Goal: Task Accomplishment & Management: Use online tool/utility

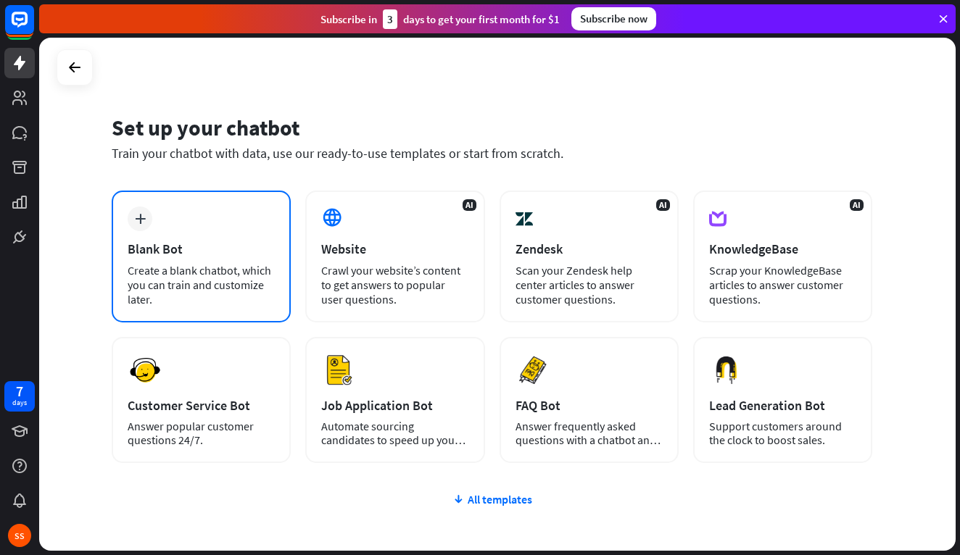
click at [186, 230] on div "plus Blank Bot Create a blank chatbot, which you can train and customize later." at bounding box center [201, 257] width 179 height 132
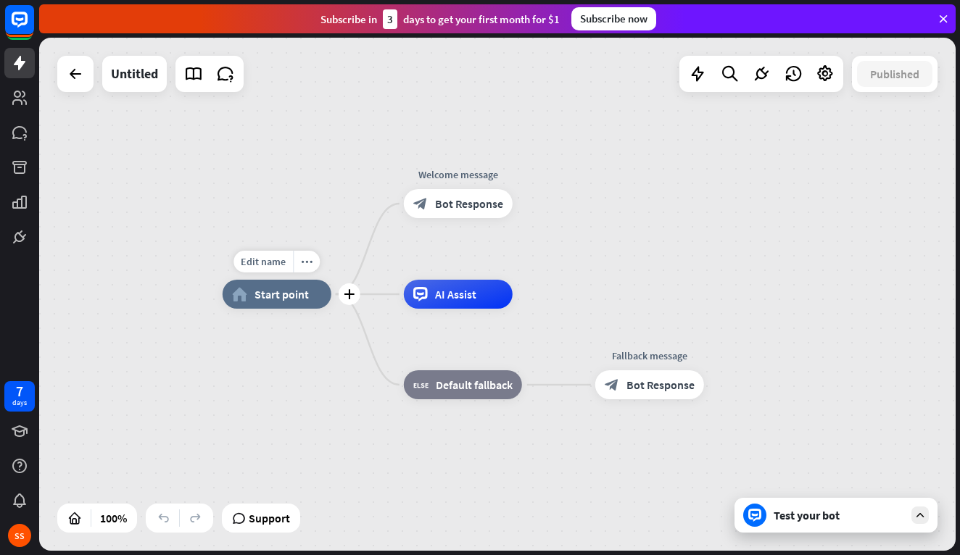
click at [267, 292] on span "Start point" at bounding box center [281, 294] width 54 height 14
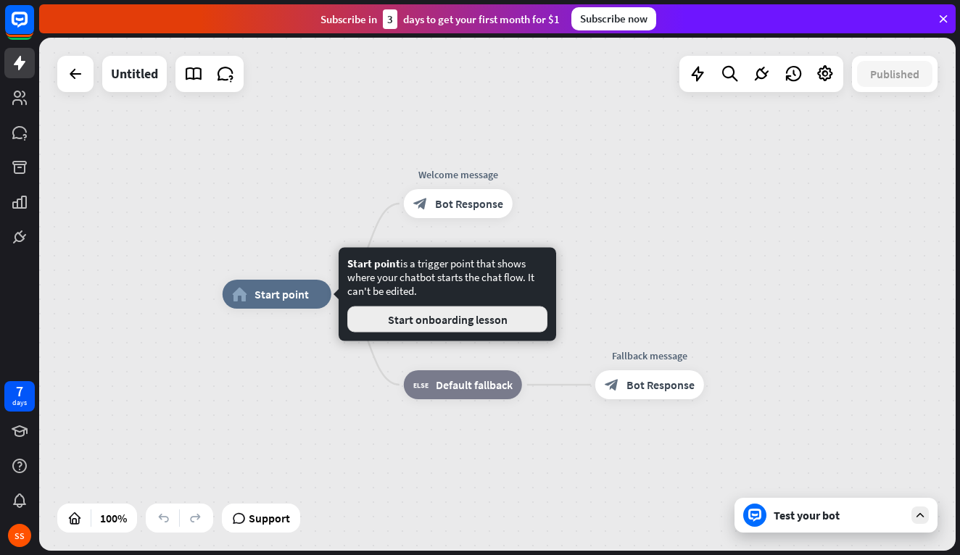
click at [447, 312] on button "Start onboarding lesson" at bounding box center [447, 320] width 200 height 26
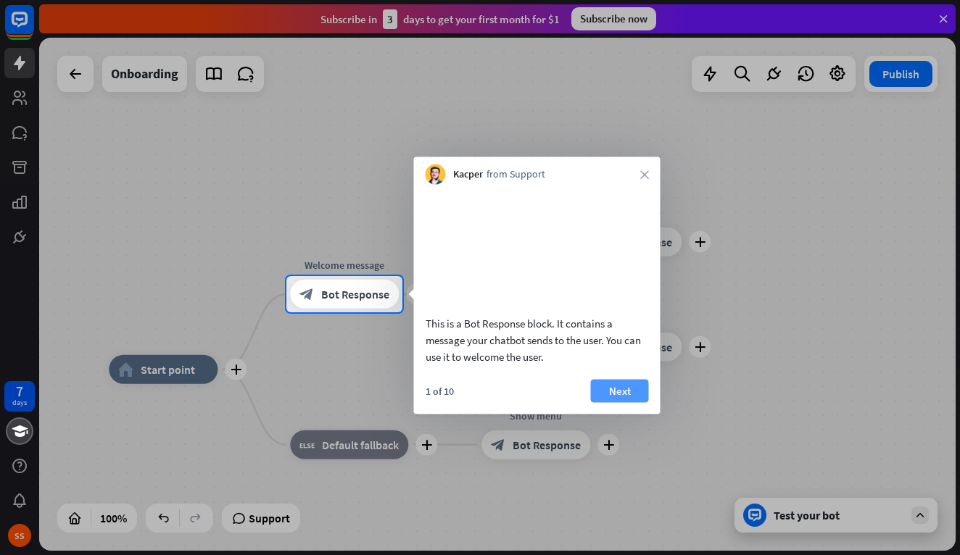
click at [598, 402] on button "Next" at bounding box center [620, 390] width 58 height 23
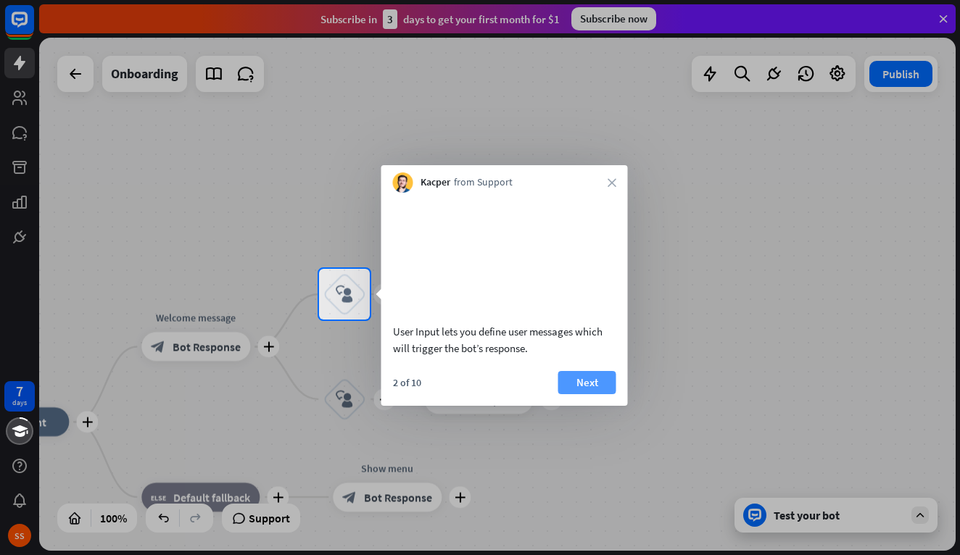
click at [600, 394] on button "Next" at bounding box center [587, 382] width 58 height 23
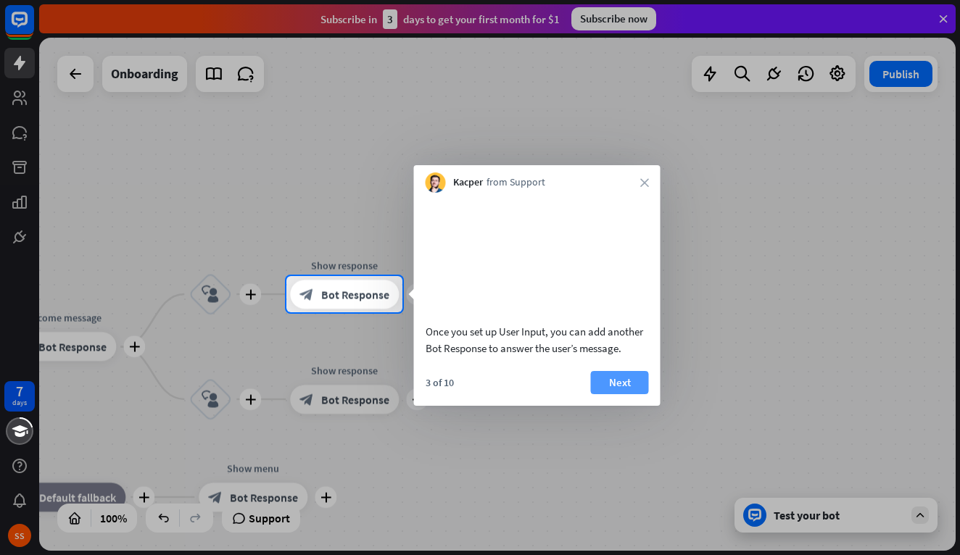
click at [600, 390] on button "Next" at bounding box center [620, 382] width 58 height 23
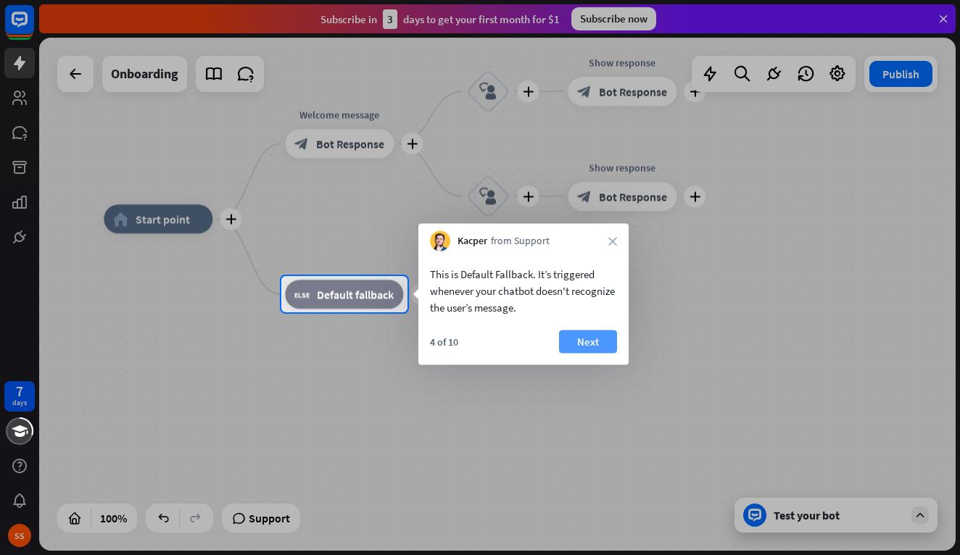
click at [576, 346] on button "Next" at bounding box center [588, 342] width 58 height 23
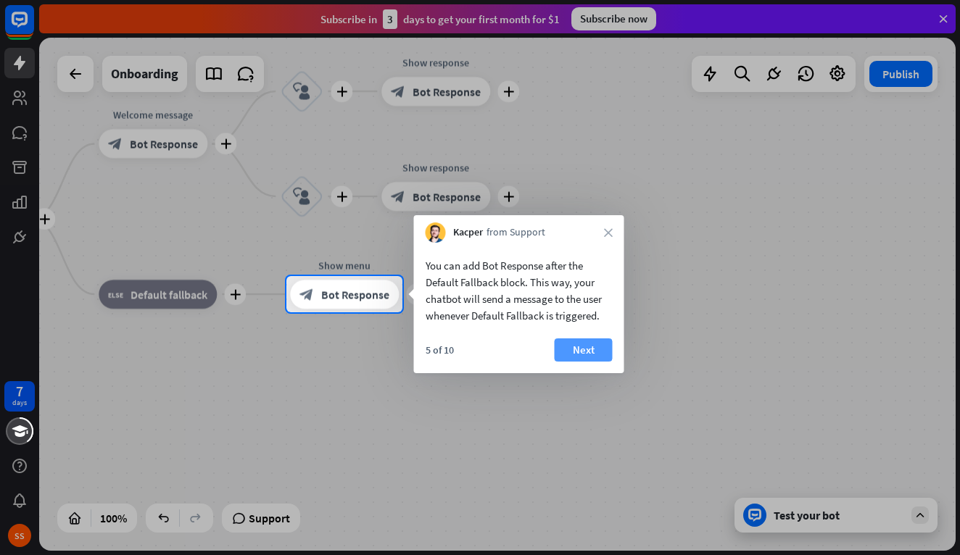
click at [586, 346] on button "Next" at bounding box center [584, 350] width 58 height 23
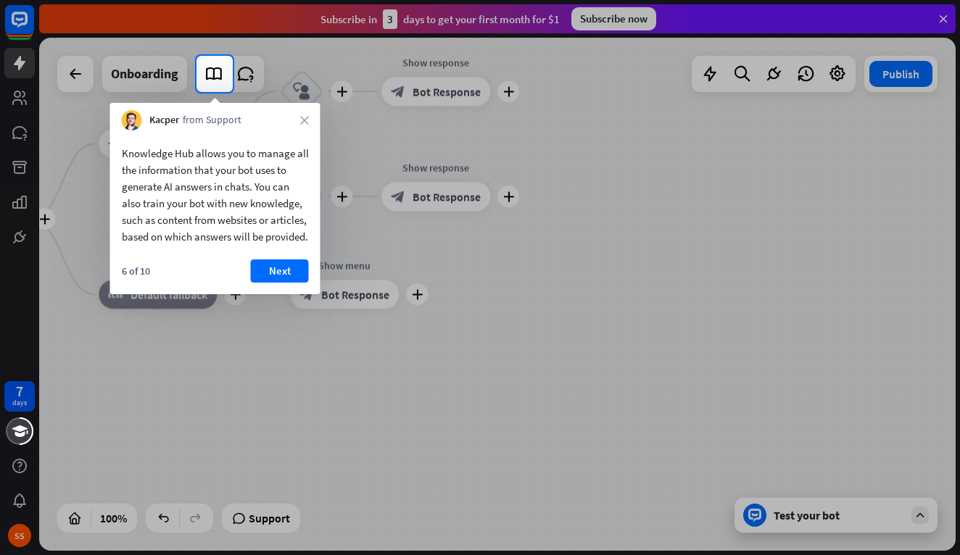
click at [272, 294] on div "6 of 10 Next" at bounding box center [215, 277] width 210 height 35
click at [272, 283] on button "Next" at bounding box center [280, 271] width 58 height 23
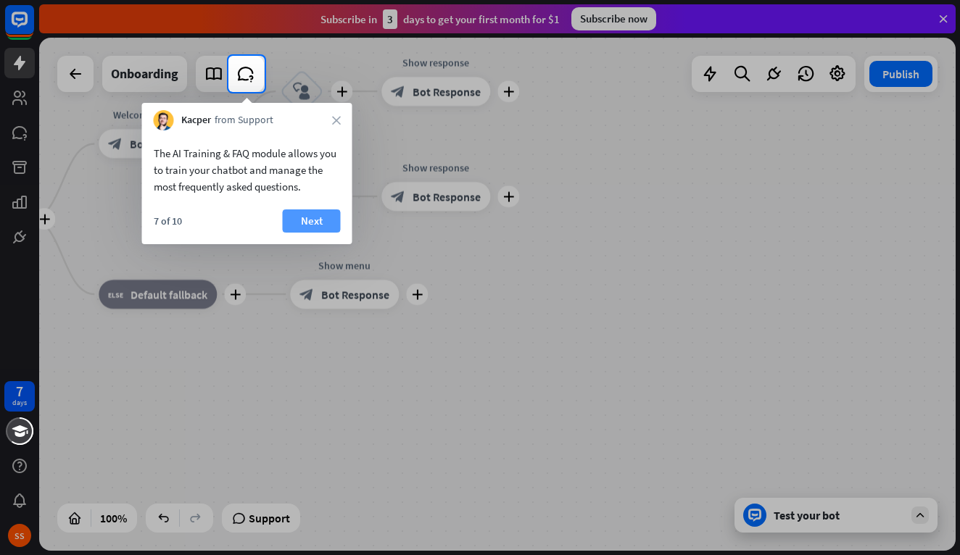
click at [310, 209] on button "Next" at bounding box center [312, 220] width 58 height 23
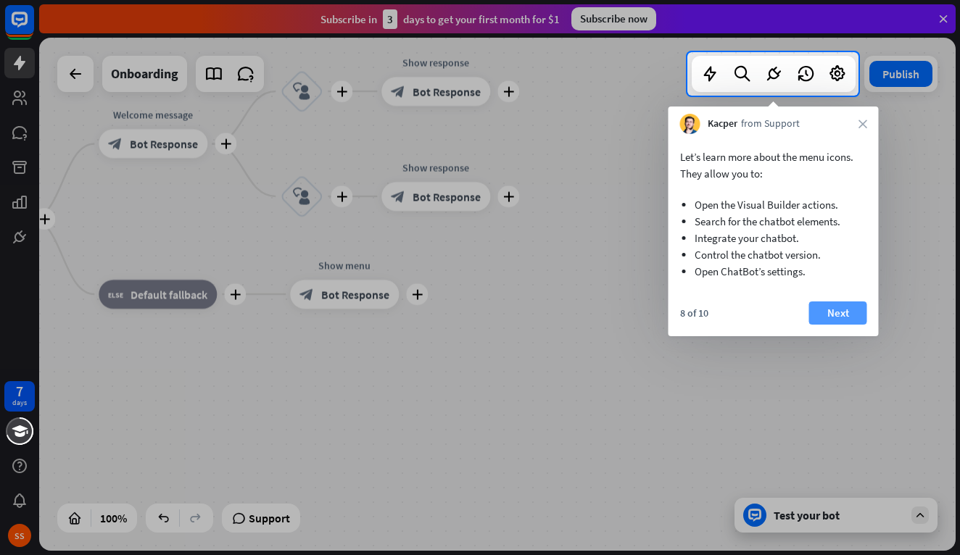
click at [834, 315] on button "Next" at bounding box center [838, 313] width 58 height 23
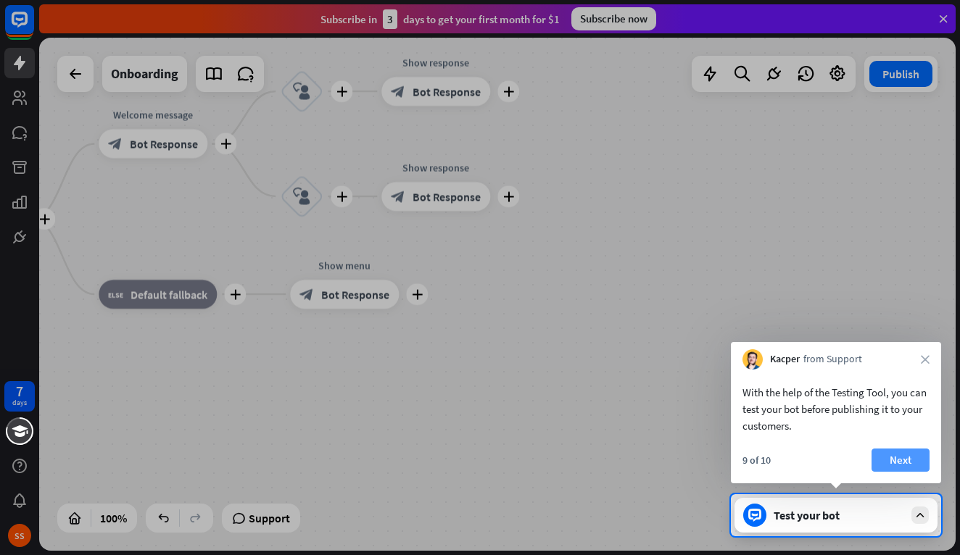
click at [890, 453] on button "Next" at bounding box center [900, 460] width 58 height 23
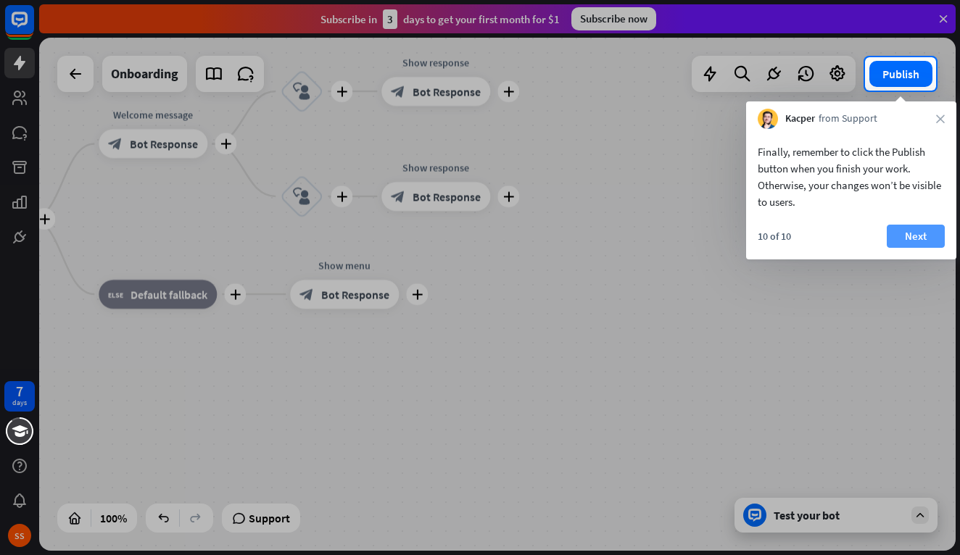
click at [914, 240] on button "Next" at bounding box center [916, 236] width 58 height 23
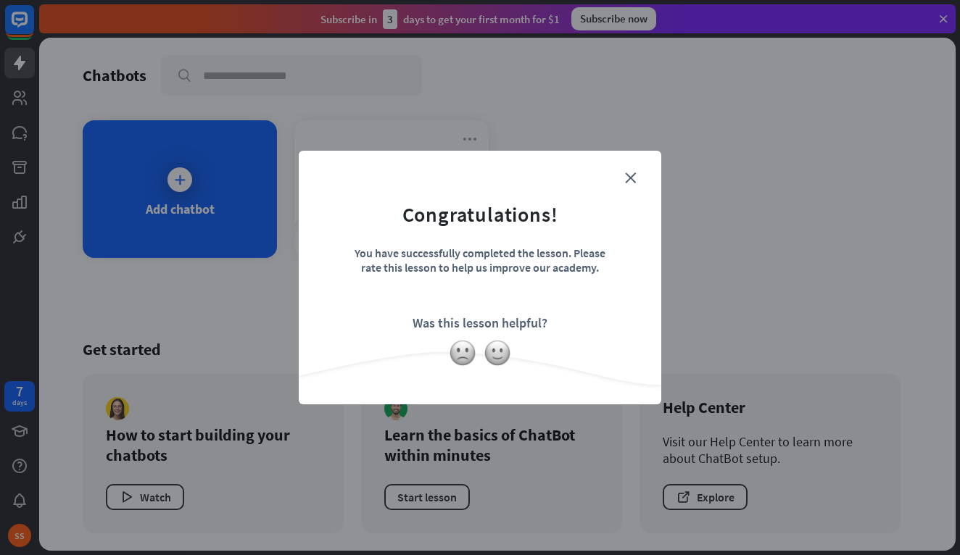
click at [636, 176] on form "Congratulations! You have successfully completed the lesson. Please rate this l…" at bounding box center [480, 255] width 326 height 173
click at [501, 341] on img at bounding box center [498, 353] width 28 height 28
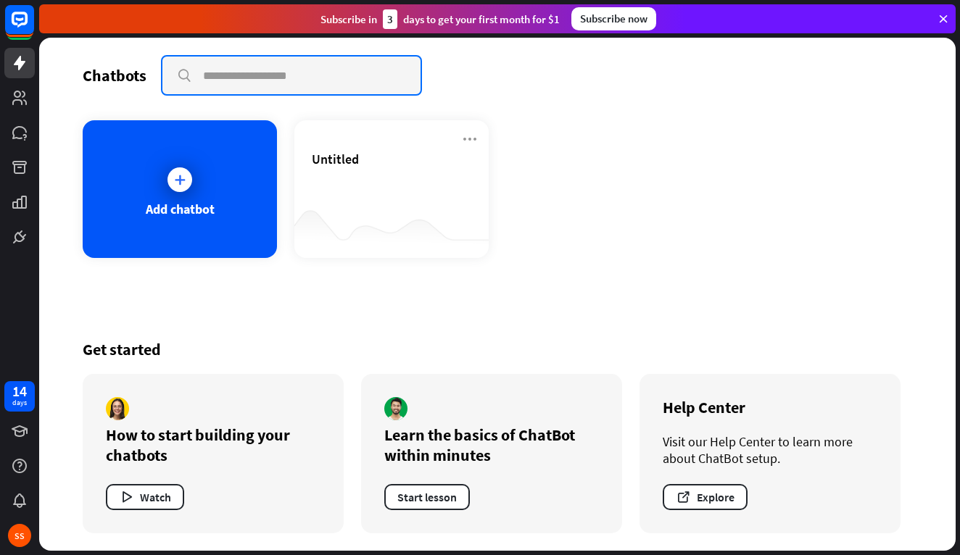
click at [239, 71] on input "text" at bounding box center [291, 76] width 258 height 38
type input "**********"
click at [379, 79] on input "**********" at bounding box center [291, 76] width 258 height 38
drag, startPoint x: 374, startPoint y: 80, endPoint x: 188, endPoint y: 77, distance: 186.3
click at [188, 78] on input "**********" at bounding box center [291, 76] width 258 height 38
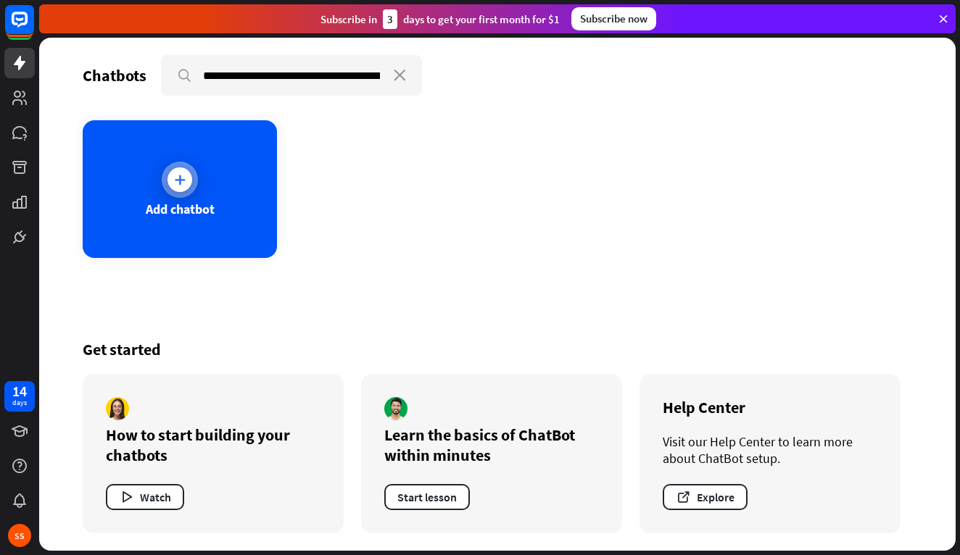
click at [129, 202] on div "Add chatbot" at bounding box center [180, 189] width 194 height 138
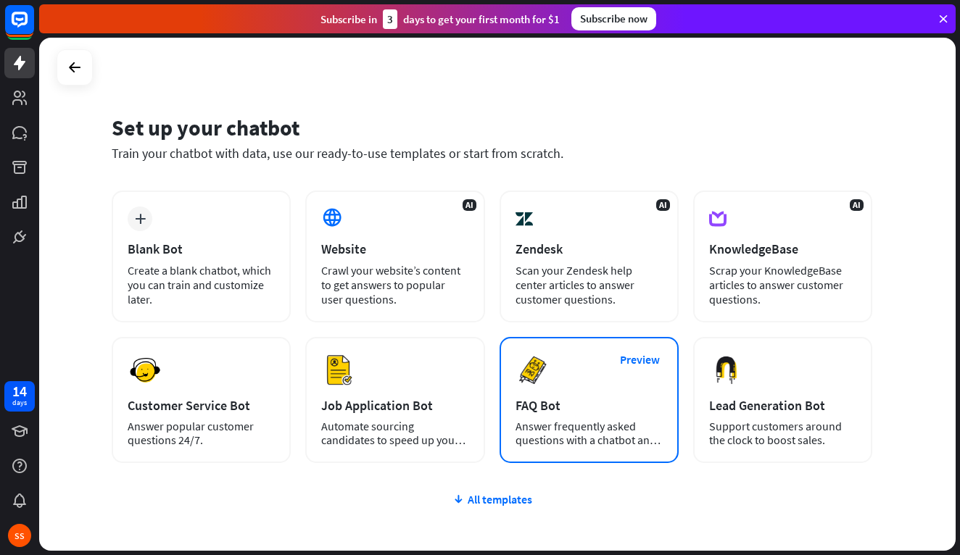
click at [535, 383] on img at bounding box center [532, 370] width 35 height 35
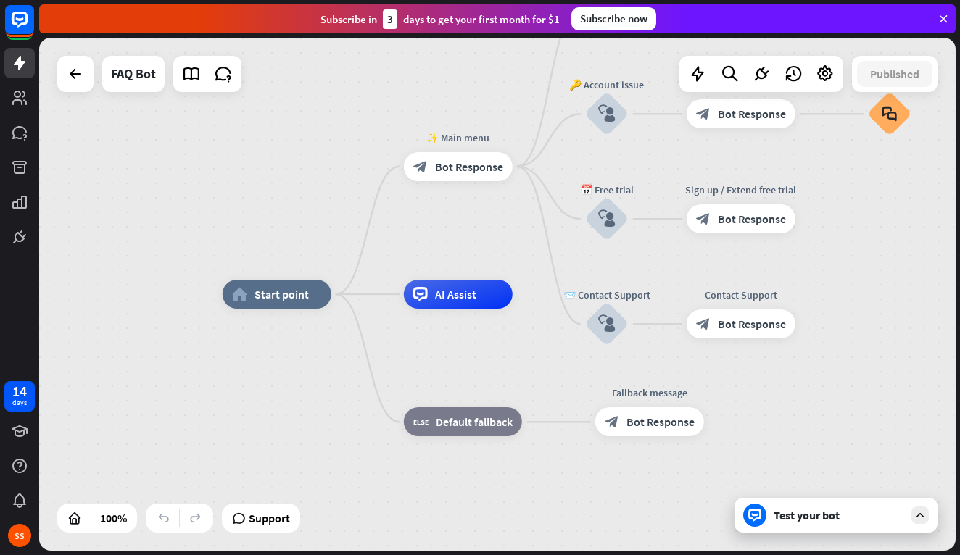
click at [789, 496] on div "home_2 Start point ✨ Main menu block_bot_response Bot Response 💲 Subscription b…" at bounding box center [681, 550] width 916 height 513
click at [792, 521] on div "Test your bot" at bounding box center [838, 515] width 130 height 14
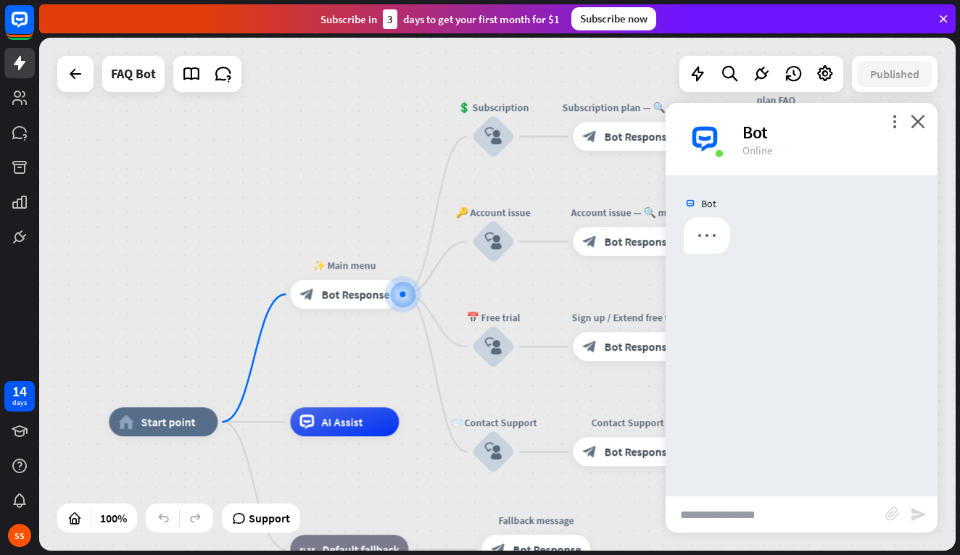
click at [723, 511] on input "text" at bounding box center [775, 515] width 220 height 36
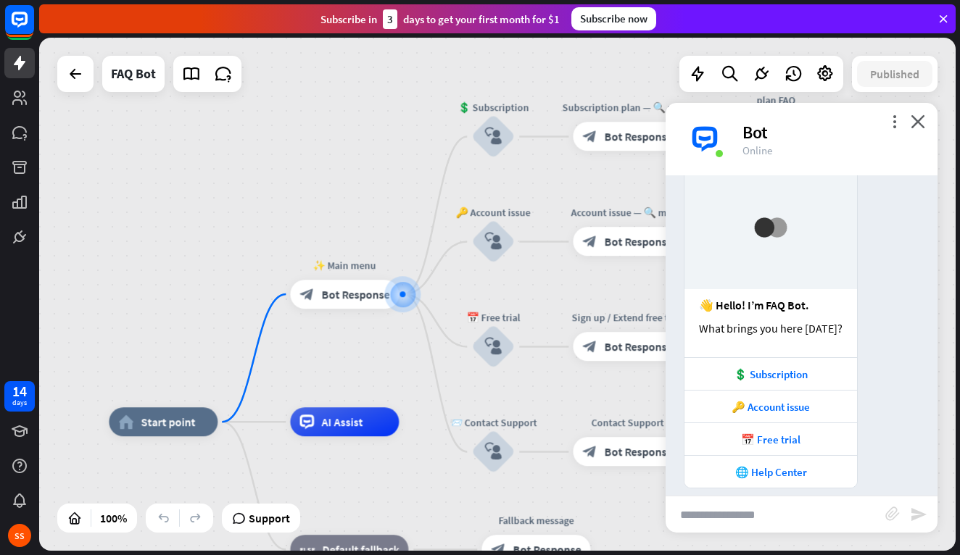
scroll to position [67, 0]
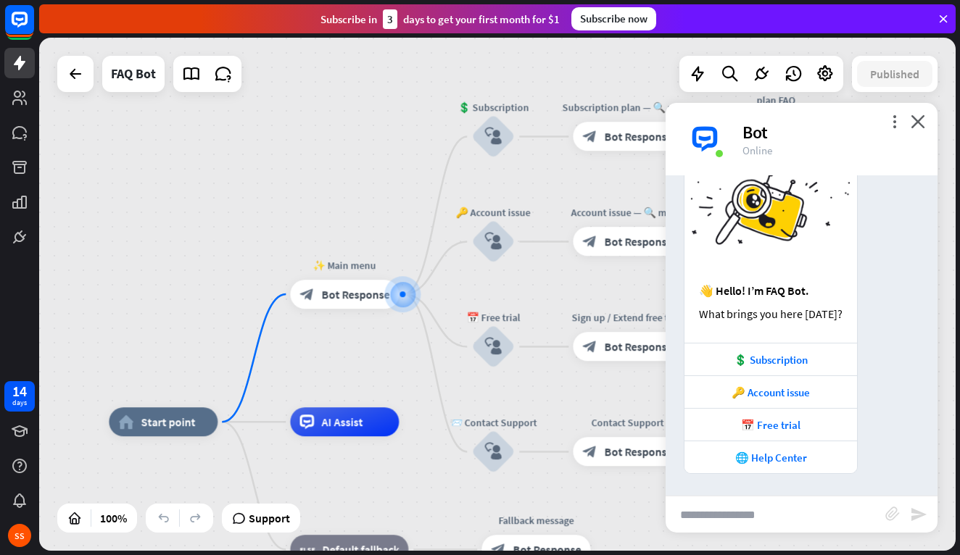
click at [723, 512] on input "text" at bounding box center [775, 515] width 220 height 36
type input "*"
click at [910, 117] on div "more_vert close Bot Online" at bounding box center [801, 139] width 272 height 72
click at [20, 27] on icon at bounding box center [19, 19] width 17 height 17
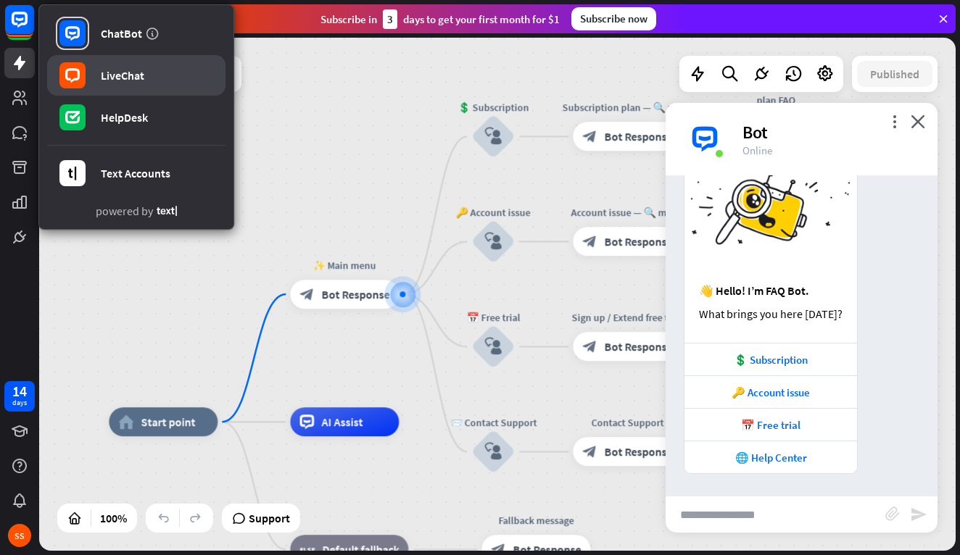
click at [99, 72] on link "LiveChat" at bounding box center [136, 75] width 178 height 41
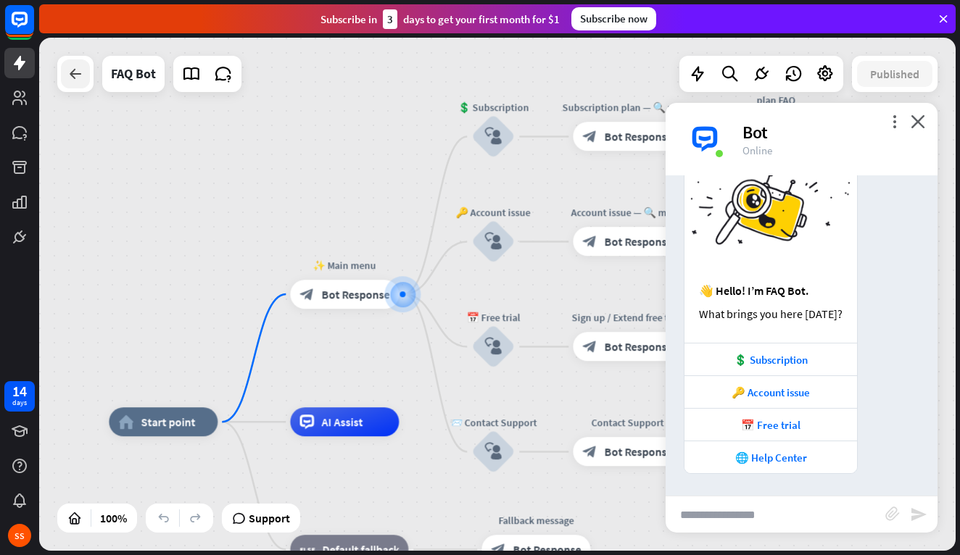
click at [77, 75] on icon at bounding box center [75, 73] width 17 height 17
